Goal: Transaction & Acquisition: Purchase product/service

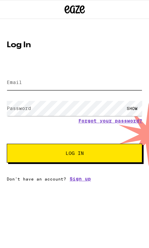
type input "[EMAIL_ADDRESS][DOMAIN_NAME]"
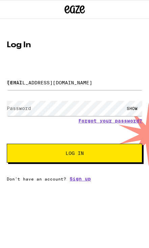
click at [74, 155] on button "Log In" at bounding box center [74, 153] width 135 height 19
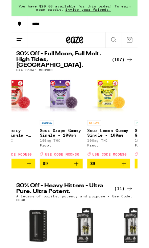
scroll to position [0, 1543]
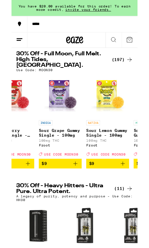
click at [131, 197] on icon "Add to bag" at bounding box center [131, 194] width 8 height 8
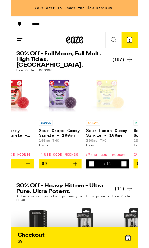
click at [131, 200] on div "(1)" at bounding box center [113, 194] width 51 height 11
click at [127, 196] on div "(1)" at bounding box center [113, 194] width 51 height 11
click at [134, 198] on icon "Increment" at bounding box center [133, 194] width 6 height 8
click at [135, 196] on icon "Increment" at bounding box center [133, 194] width 6 height 8
click at [134, 195] on icon "Increment" at bounding box center [133, 194] width 6 height 8
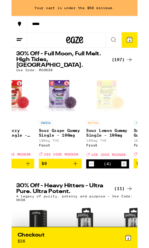
click at [133, 197] on icon "Increment" at bounding box center [133, 194] width 6 height 8
click at [133, 198] on icon "Increment" at bounding box center [133, 194] width 6 height 8
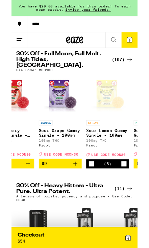
click at [134, 197] on icon "Increment" at bounding box center [133, 194] width 6 height 8
click at [133, 197] on icon "Increment" at bounding box center [133, 194] width 6 height 8
click at [134, 197] on icon "Increment" at bounding box center [133, 194] width 6 height 8
click at [134, 195] on icon "Increment" at bounding box center [133, 194] width 6 height 8
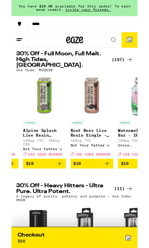
scroll to position [0, 2179]
click at [113, 196] on icon "Add to bag" at bounding box center [113, 194] width 8 height 8
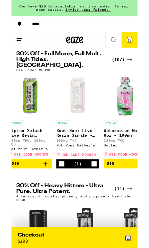
scroll to position [0, 2194]
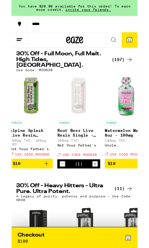
click at [62, 196] on icon "Decrement" at bounding box center [60, 194] width 6 height 8
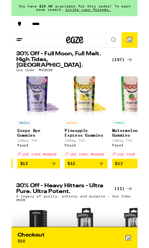
scroll to position [0, 2858]
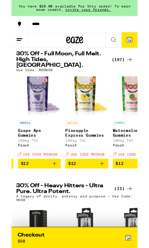
click at [106, 195] on icon "Add to bag" at bounding box center [107, 194] width 8 height 8
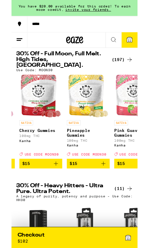
scroll to position [0, 3596]
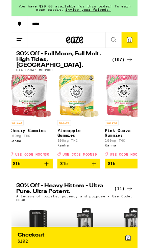
click at [99, 198] on icon "Add to bag" at bounding box center [97, 194] width 8 height 8
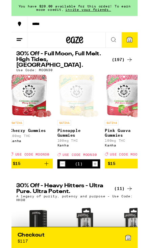
click at [62, 194] on icon "Decrement" at bounding box center [60, 194] width 6 height 8
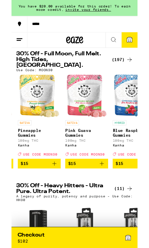
scroll to position [0, 3652]
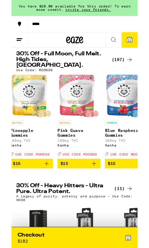
click at [99, 197] on icon "Add to bag" at bounding box center [98, 194] width 8 height 8
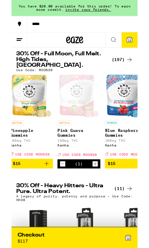
click at [99, 197] on icon "Increment" at bounding box center [99, 194] width 6 height 8
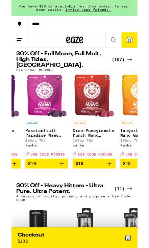
scroll to position [0, 4644]
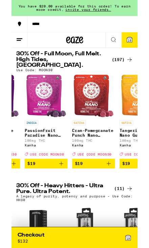
click at [117, 196] on icon "Add to bag" at bounding box center [115, 194] width 8 height 8
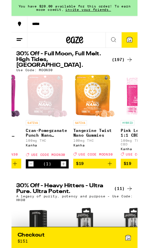
scroll to position [0, 4697]
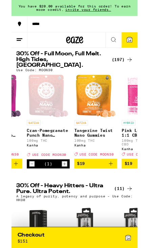
click at [120, 191] on icon "Add to bag" at bounding box center [117, 194] width 8 height 8
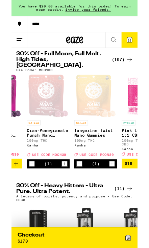
click at [25, 195] on icon "Decrement" at bounding box center [24, 194] width 6 height 8
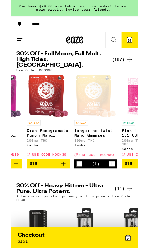
click at [61, 195] on icon "Add to bag" at bounding box center [61, 194] width 5 height 5
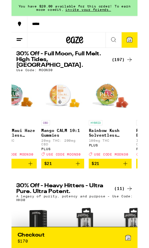
scroll to position [0, 6196]
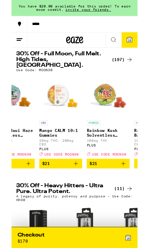
click at [79, 197] on icon "Add to bag" at bounding box center [76, 194] width 8 height 8
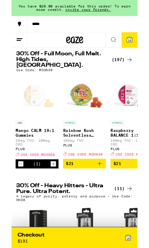
scroll to position [0, 6225]
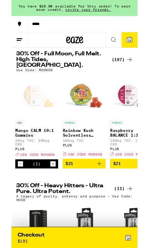
click at [10, 198] on icon "Decrement" at bounding box center [10, 194] width 6 height 8
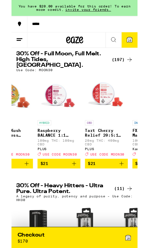
scroll to position [0, 6311]
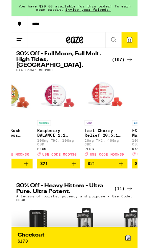
click at [131, 192] on icon "Add to bag" at bounding box center [130, 194] width 8 height 8
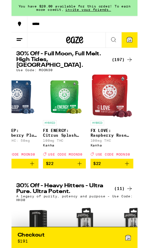
scroll to position [0, 6473]
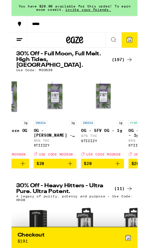
click at [138, 52] on button "16" at bounding box center [139, 47] width 19 height 18
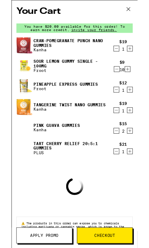
scroll to position [0, 7779]
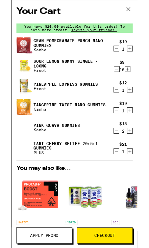
click at [127, 84] on icon "Decrement" at bounding box center [124, 82] width 6 height 8
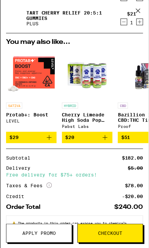
scroll to position [32, 0]
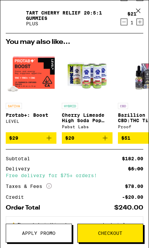
click at [30, 235] on span "Apply Promo" at bounding box center [38, 233] width 33 height 5
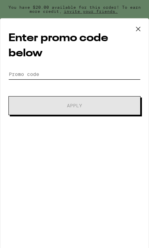
click at [109, 79] on input "Promo Code" at bounding box center [74, 74] width 132 height 10
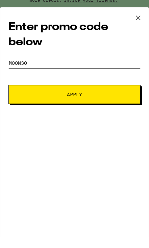
type input "Moon30"
click at [89, 103] on span "Apply" at bounding box center [74, 105] width 85 height 5
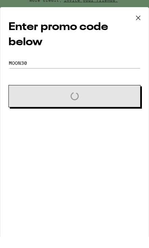
scroll to position [43, 0]
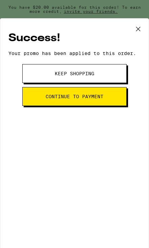
click at [83, 76] on span "Keep Shopping" at bounding box center [75, 73] width 40 height 5
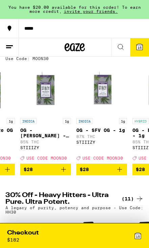
click at [140, 46] on span "15" at bounding box center [139, 48] width 4 height 4
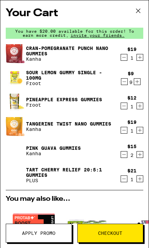
click at [124, 86] on icon "Decrement" at bounding box center [124, 82] width 6 height 8
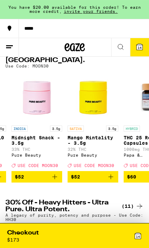
scroll to position [0, 10142]
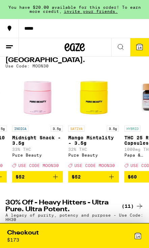
click at [97, 103] on img "Open page for Mango Mintality - 3.5g from Pure Beauty" at bounding box center [93, 97] width 51 height 51
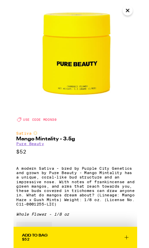
scroll to position [8, 0]
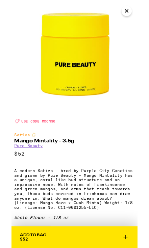
click at [135, 15] on icon "Close" at bounding box center [136, 13] width 8 height 10
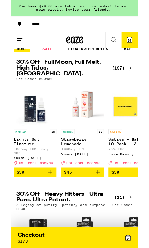
scroll to position [0, 9871]
click at [66, 163] on p "Strawberry Lemonade Tincture - 1000mg" at bounding box center [84, 167] width 51 height 11
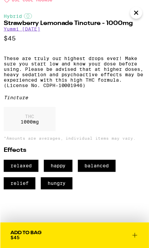
scroll to position [22, 0]
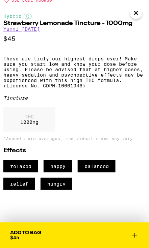
click at [134, 234] on icon at bounding box center [135, 236] width 8 height 8
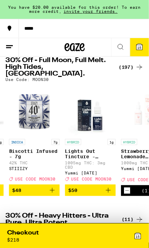
scroll to position [0, 9808]
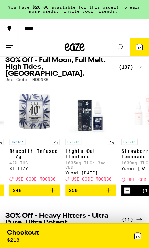
click at [77, 154] on p "Lights Out Tincture - 1000mg" at bounding box center [91, 154] width 51 height 11
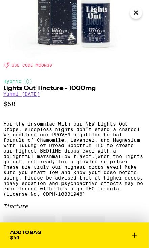
scroll to position [91, 0]
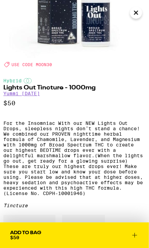
click at [134, 10] on icon "Close" at bounding box center [136, 13] width 8 height 10
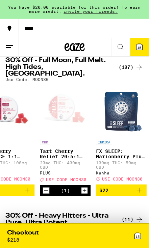
scroll to position [0, 6356]
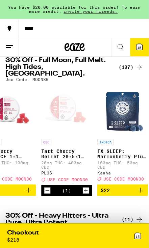
click at [50, 152] on p "Tart Cherry Relief 20:5:1 Gummies" at bounding box center [66, 154] width 51 height 11
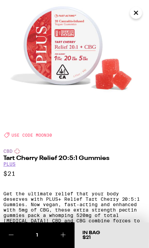
scroll to position [21, 0]
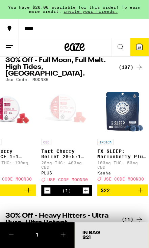
click at [53, 154] on p "Tart Cherry Relief 20:5:1 Gummies" at bounding box center [66, 154] width 51 height 11
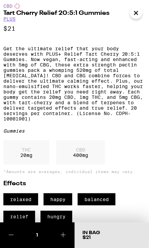
scroll to position [167, 0]
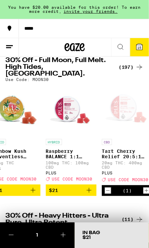
scroll to position [0, 6296]
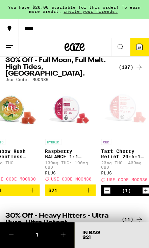
click at [51, 153] on p "Raspberry BALANCE 1:1 Gummies" at bounding box center [70, 154] width 51 height 11
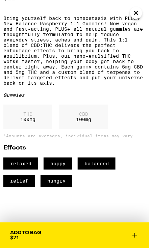
scroll to position [197, 0]
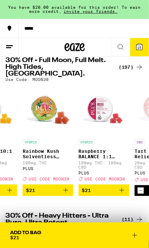
scroll to position [0, 6263]
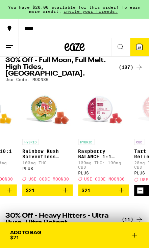
click at [29, 149] on p "Rainbow Kush Solventless Gummies" at bounding box center [47, 154] width 51 height 11
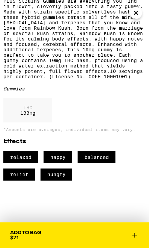
scroll to position [280, 0]
click at [136, 227] on button "Add To Bag $21" at bounding box center [74, 236] width 149 height 26
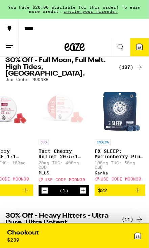
scroll to position [0, 6342]
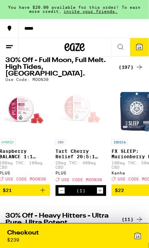
click at [65, 190] on button "Decrement" at bounding box center [61, 190] width 7 height 7
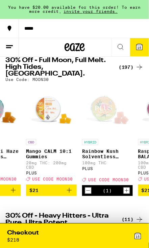
scroll to position [0, 6203]
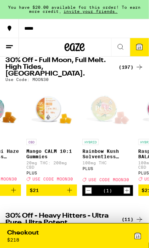
click at [91, 192] on icon "Decrement" at bounding box center [88, 191] width 6 height 8
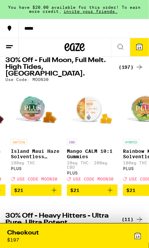
scroll to position [0, 6159]
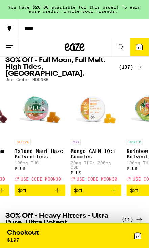
click at [78, 152] on p "Mango CALM 10:1 Gummies" at bounding box center [96, 154] width 51 height 11
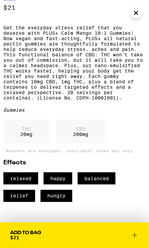
scroll to position [188, 0]
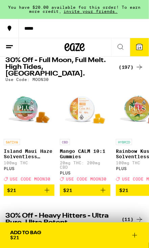
scroll to position [0, 6166]
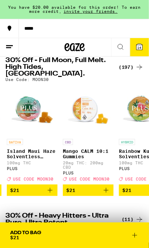
click at [69, 152] on p "Mango CALM 10:1 Gummies" at bounding box center [88, 154] width 51 height 11
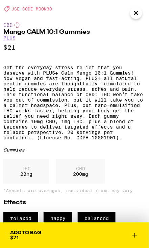
scroll to position [148, 0]
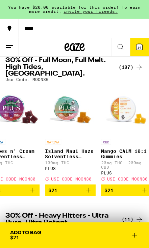
scroll to position [0, 6127]
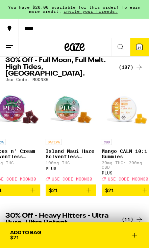
click at [51, 151] on p "Island Maui Haze Solventless Gummies" at bounding box center [71, 154] width 51 height 11
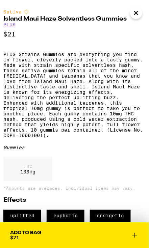
scroll to position [160, 0]
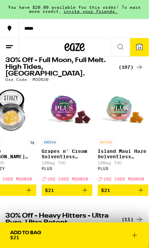
scroll to position [0, 6074]
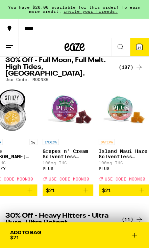
click at [59, 173] on div "INDICA Grapes n' Cream Solventless Gummies 100mg THC PLUS Deal Created with Ske…" at bounding box center [68, 160] width 51 height 42
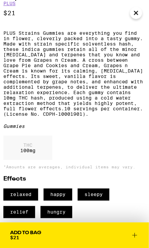
scroll to position [182, 0]
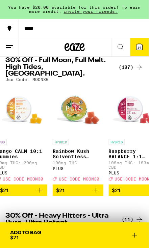
scroll to position [0, 6233]
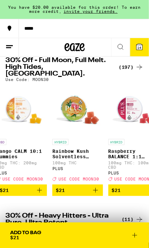
click at [70, 151] on p "Rainbow Kush Solventless Gummies" at bounding box center [77, 154] width 51 height 11
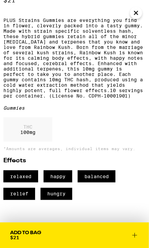
scroll to position [195, 0]
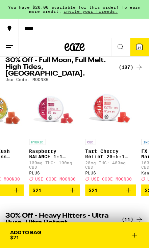
scroll to position [0, 6313]
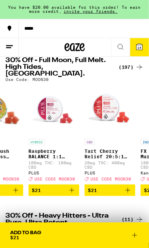
click at [41, 149] on p "Raspberry BALANCE 1:1 Gummies" at bounding box center [54, 154] width 51 height 11
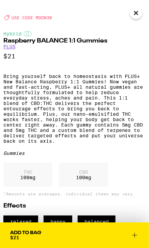
scroll to position [142, 0]
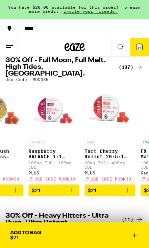
click at [40, 151] on p "Raspberry BALANCE 1:1 Gummies" at bounding box center [54, 154] width 51 height 11
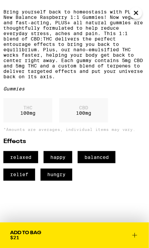
scroll to position [220, 0]
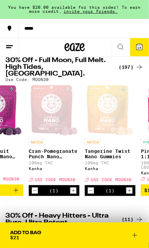
scroll to position [0, 4686]
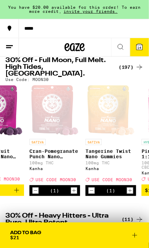
click at [96, 161] on p "100mg THC" at bounding box center [110, 163] width 51 height 4
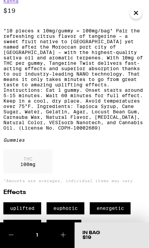
scroll to position [184, 0]
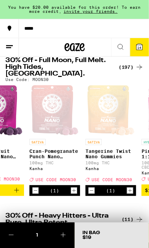
click at [48, 155] on p "Cran-Pomegranate Punch Nano Gummies" at bounding box center [54, 154] width 51 height 11
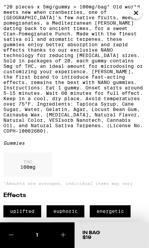
scroll to position [208, 0]
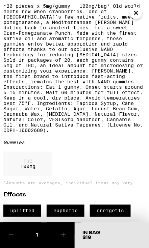
click at [8, 235] on icon at bounding box center [11, 235] width 8 height 8
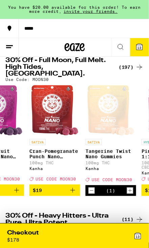
click at [102, 130] on link "SATIVA Tangerine Twist Nano Gummies 100mg THC Kanha Deal Created with Sketch. U…" at bounding box center [110, 135] width 51 height 100
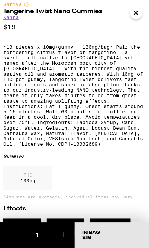
scroll to position [170, 0]
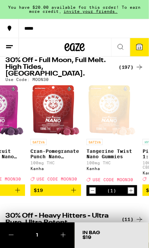
scroll to position [0, 4685]
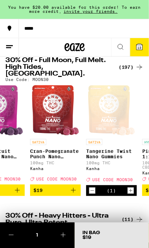
click at [100, 149] on p "Tangerine Twist Nano Gummies" at bounding box center [111, 154] width 51 height 11
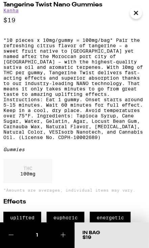
scroll to position [175, 0]
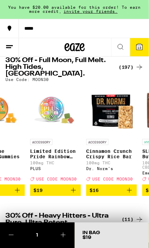
scroll to position [0, 4403]
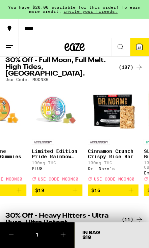
click at [44, 152] on p "Limited Edition Pride Rainbow Sherbet Gummies" at bounding box center [57, 154] width 51 height 11
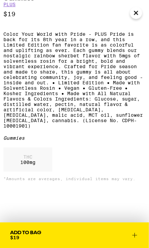
scroll to position [193, 0]
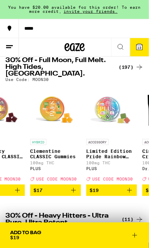
scroll to position [0, 4345]
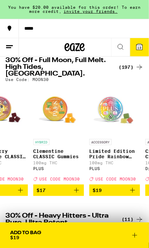
click at [44, 149] on p "Clementine CLASSIC Gummies" at bounding box center [58, 154] width 51 height 11
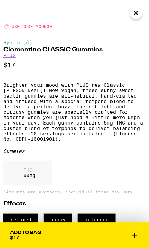
scroll to position [130, 0]
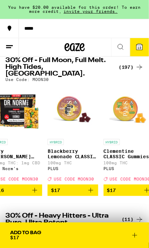
scroll to position [0, 4273]
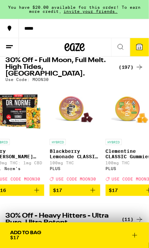
click at [59, 151] on p "Blackberry Lemonade CLASSIC Gummies" at bounding box center [75, 154] width 51 height 11
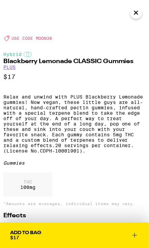
scroll to position [118, 0]
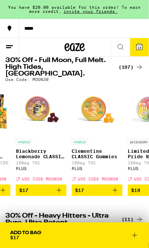
scroll to position [0, 4313]
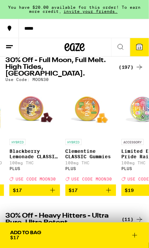
click at [81, 161] on p "100mg THC" at bounding box center [91, 163] width 51 height 4
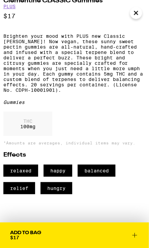
scroll to position [181, 0]
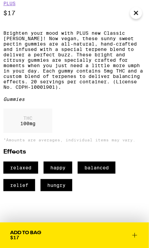
click at [132, 232] on icon at bounding box center [135, 236] width 8 height 8
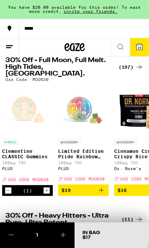
scroll to position [0, 4387]
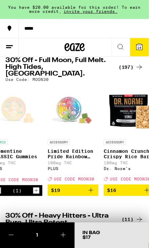
click at [60, 149] on p "Limited Edition Pride Rainbow Sherbet Gummies" at bounding box center [73, 154] width 51 height 11
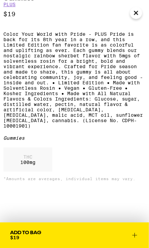
scroll to position [213, 0]
click at [137, 234] on icon at bounding box center [135, 236] width 8 height 8
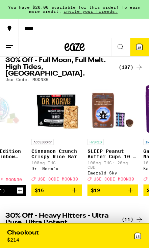
scroll to position [0, 4464]
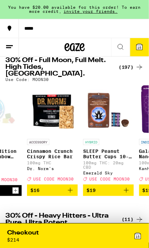
click at [45, 153] on p "Cinnamon Crunch Crispy Rice Bar" at bounding box center [52, 154] width 51 height 11
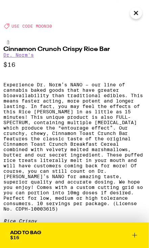
scroll to position [131, 0]
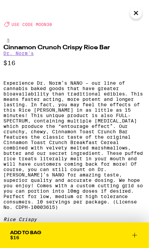
click at [138, 236] on icon at bounding box center [135, 236] width 8 height 8
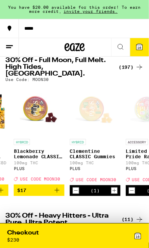
scroll to position [0, 4310]
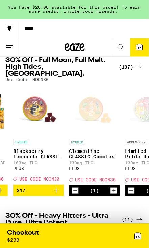
click at [76, 188] on icon "Decrement" at bounding box center [75, 191] width 6 height 8
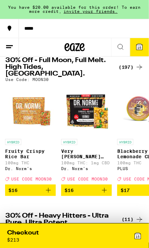
scroll to position [0, 4204]
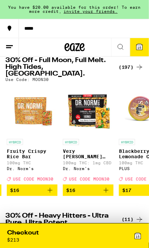
click at [75, 151] on p "Very [PERSON_NAME] Crunch Rice Crispy Treat" at bounding box center [88, 154] width 51 height 11
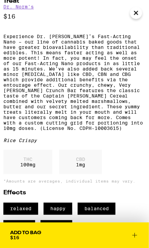
scroll to position [185, 0]
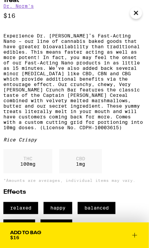
click at [137, 236] on icon at bounding box center [135, 236] width 8 height 8
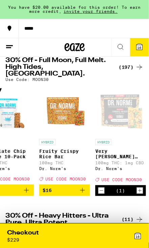
scroll to position [0, 4170]
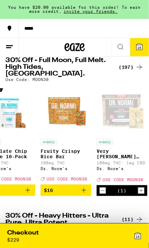
click at [51, 157] on div "HYBRID Fruity Crispy Rice Bar 100mg THC Dr. [PERSON_NAME]'s Deal Created with S…" at bounding box center [66, 160] width 51 height 42
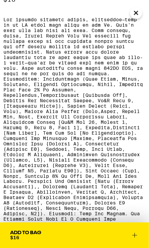
scroll to position [194, 0]
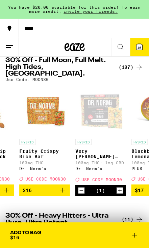
scroll to position [0, 4195]
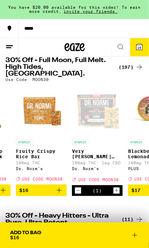
click at [78, 187] on icon "Decrement" at bounding box center [78, 191] width 6 height 8
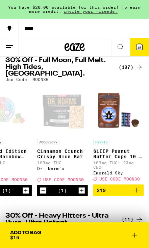
scroll to position [0, 4464]
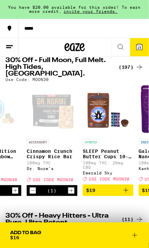
click at [49, 113] on div "Open page for Cinnamon Crunch Crispy Rice Bar from Dr. Norm's" at bounding box center [52, 110] width 51 height 51
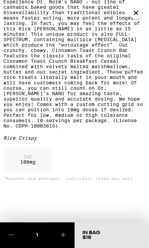
scroll to position [222, 0]
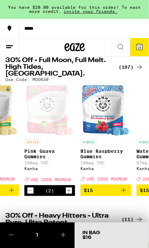
scroll to position [0, 3663]
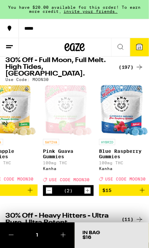
click at [56, 120] on div "Open page for Pink Guava Gummies from Kanha" at bounding box center [68, 110] width 47 height 51
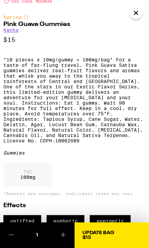
scroll to position [155, 0]
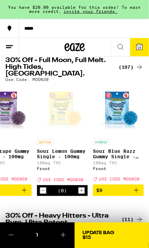
scroll to position [0, 1590]
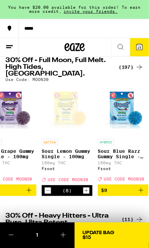
click at [88, 192] on icon "Increment" at bounding box center [86, 191] width 6 height 8
click at [87, 193] on icon "Increment" at bounding box center [86, 191] width 6 height 8
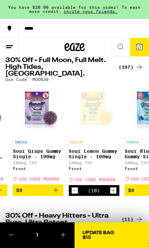
scroll to position [0, 1567]
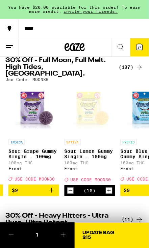
click at [72, 190] on icon "Decrement" at bounding box center [71, 191] width 6 height 8
click at [72, 194] on icon "Decrement" at bounding box center [71, 191] width 6 height 8
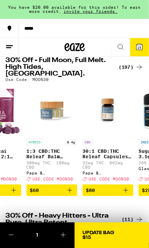
scroll to position [0, 372]
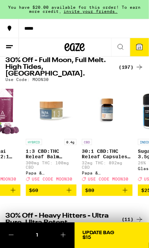
click at [91, 152] on p "30:1 CBD:THC Releaf Capsules - 30mg" at bounding box center [107, 154] width 51 height 11
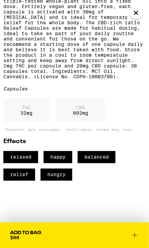
scroll to position [280, 0]
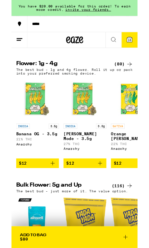
scroll to position [611, 0]
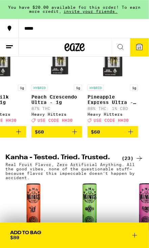
click at [142, 47] on icon at bounding box center [139, 47] width 6 height 6
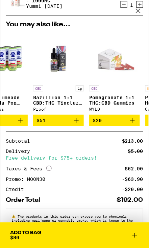
scroll to position [0, 86]
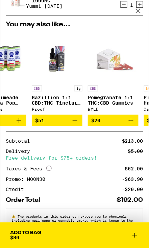
click at [37, 235] on div "Add To Bag" at bounding box center [25, 233] width 31 height 5
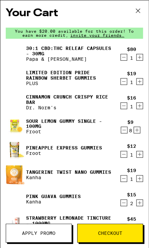
scroll to position [0, 0]
click at [137, 9] on icon at bounding box center [138, 11] width 10 height 10
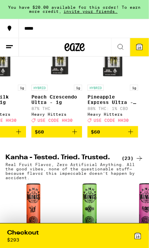
click at [122, 49] on icon at bounding box center [121, 47] width 8 height 8
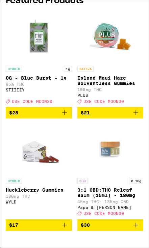
click at [46, 82] on p "85% THC" at bounding box center [39, 84] width 66 height 4
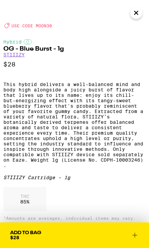
scroll to position [130, 0]
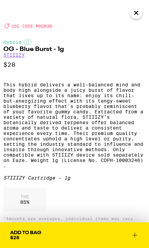
click at [135, 18] on button "Close" at bounding box center [136, 13] width 12 height 12
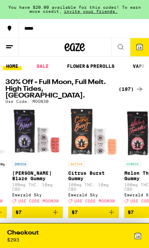
click at [120, 45] on icon at bounding box center [121, 47] width 8 height 8
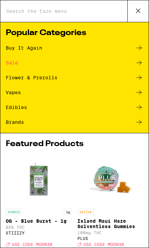
click at [140, 95] on icon at bounding box center [139, 92] width 8 height 8
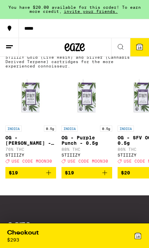
scroll to position [471, 0]
click at [16, 55] on h2 "STIIIZY Vaporizers" at bounding box center [60, 51] width 110 height 8
click at [54, 55] on h2 "STIIIZY Vaporizers" at bounding box center [60, 51] width 110 height 8
click at [140, 55] on icon at bounding box center [139, 51] width 8 height 8
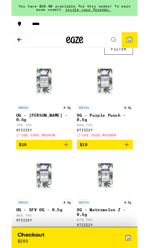
scroll to position [34, 0]
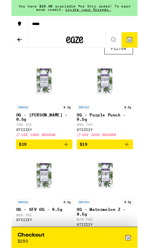
click at [45, 121] on img "Open page for OG - King Louis XIII - 0.5g from STIIIZY" at bounding box center [38, 95] width 51 height 51
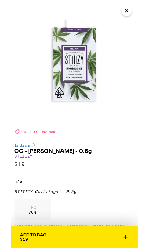
click at [138, 14] on icon "Close" at bounding box center [136, 13] width 8 height 10
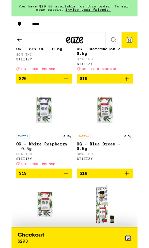
click at [34, 144] on img "Open page for OG - White Raspberry - 0.5g from STIIIZY" at bounding box center [38, 129] width 51 height 51
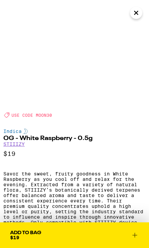
scroll to position [40, 0]
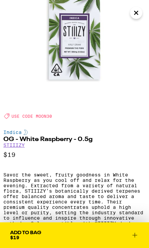
click at [135, 237] on icon at bounding box center [135, 235] width 8 height 8
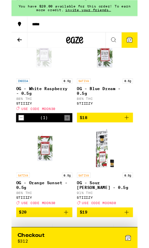
scroll to position [289, 0]
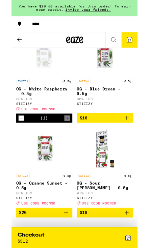
click at [112, 112] on div "SATIVA 0.5g OG - Blue Dream - 0.5g 86% THC STIIIZY" at bounding box center [110, 111] width 67 height 37
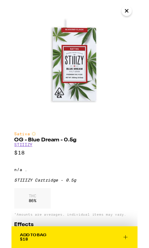
click at [139, 19] on img at bounding box center [74, 74] width 149 height 149
click at [138, 17] on icon "Close" at bounding box center [136, 13] width 8 height 10
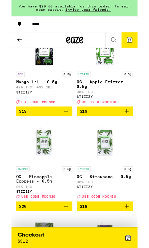
scroll to position [521, 0]
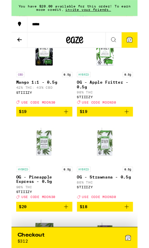
click at [141, 138] on button "$19" at bounding box center [110, 131] width 67 height 11
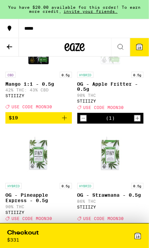
scroll to position [534, 0]
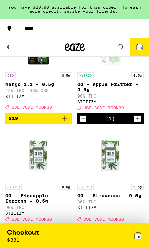
click at [104, 236] on div "18" at bounding box center [109, 236] width 68 height 14
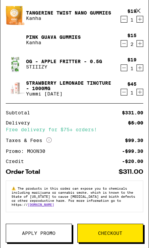
scroll to position [191, 0]
click at [56, 235] on span "Apply Promo" at bounding box center [39, 233] width 66 height 5
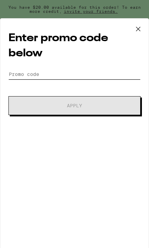
click at [111, 79] on input "Promo Code" at bounding box center [74, 74] width 132 height 10
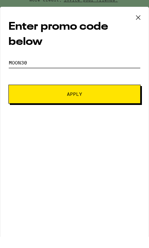
type input "Moon30"
click at [125, 96] on button "Apply" at bounding box center [74, 105] width 132 height 19
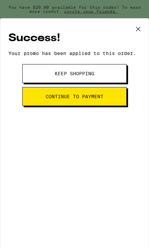
click at [103, 78] on button "Keep Shopping" at bounding box center [74, 73] width 104 height 19
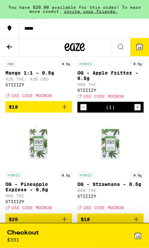
click at [73, 235] on div "Checkout $ 331" at bounding box center [41, 236] width 68 height 14
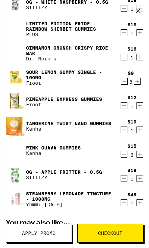
scroll to position [79, 0]
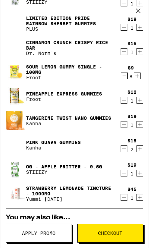
click at [128, 231] on button "Checkout" at bounding box center [110, 233] width 66 height 19
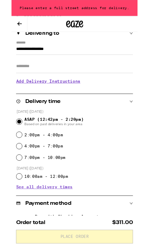
scroll to position [73, 0]
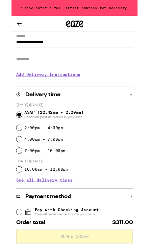
click at [46, 215] on span "See all delivery times" at bounding box center [38, 213] width 67 height 5
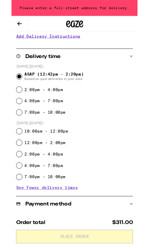
scroll to position [119, 0]
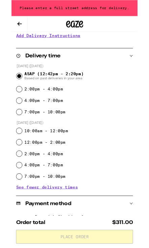
click at [12, 211] on input "7:00pm - 10:00pm" at bounding box center [9, 208] width 7 height 7
radio input "true"
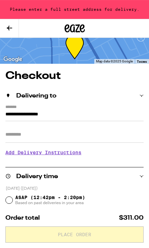
scroll to position [0, 0]
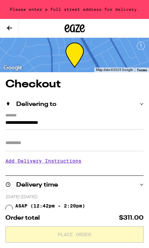
click at [64, 119] on input "**********" at bounding box center [74, 124] width 138 height 11
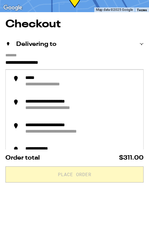
click at [10, 119] on input "**********" at bounding box center [74, 124] width 138 height 11
click at [45, 119] on input "**********" at bounding box center [74, 124] width 138 height 11
click at [15, 119] on input "**********" at bounding box center [74, 124] width 138 height 11
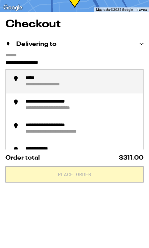
click at [86, 142] on div "**********" at bounding box center [55, 145] width 61 height 6
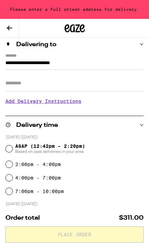
click at [69, 106] on h3 "Add Delivery Instructions" at bounding box center [74, 102] width 138 height 16
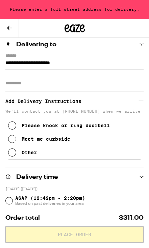
click at [104, 59] on input "**********" at bounding box center [74, 64] width 138 height 11
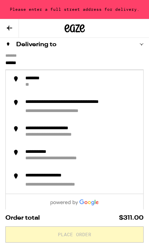
type input "*****"
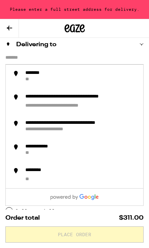
click at [50, 58] on input "*******" at bounding box center [74, 59] width 138 height 11
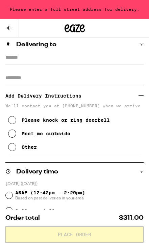
click at [34, 54] on input "*******" at bounding box center [74, 59] width 138 height 11
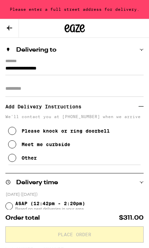
click at [110, 65] on input "**********" at bounding box center [74, 70] width 138 height 11
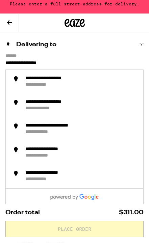
click at [83, 84] on div "**********" at bounding box center [81, 87] width 113 height 13
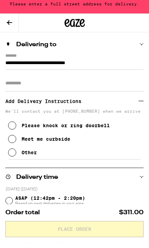
scroll to position [60, 0]
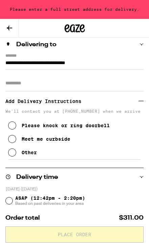
type input "**********"
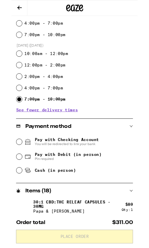
scroll to position [255, 0]
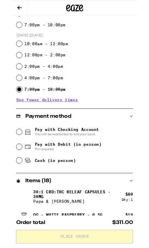
click at [10, 186] on div "Cash (in person)" at bounding box center [75, 189] width 138 height 15
click at [15, 192] on icon at bounding box center [19, 190] width 8 height 8
click at [12, 192] on input "Cash (in person)" at bounding box center [9, 189] width 7 height 7
radio input "true"
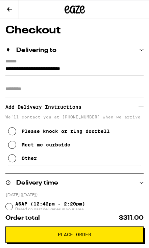
scroll to position [0, 0]
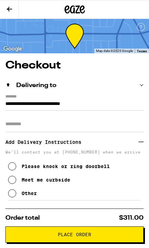
click at [106, 237] on span "Place Order" at bounding box center [74, 234] width 127 height 5
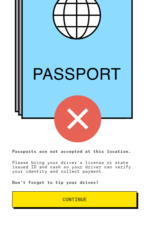
click at [84, 201] on span "Continue" at bounding box center [74, 199] width 24 height 5
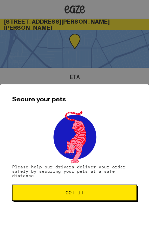
click at [88, 199] on button "Got it" at bounding box center [74, 193] width 125 height 16
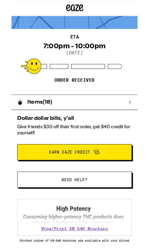
scroll to position [40, 0]
